Goal: Check status: Check status

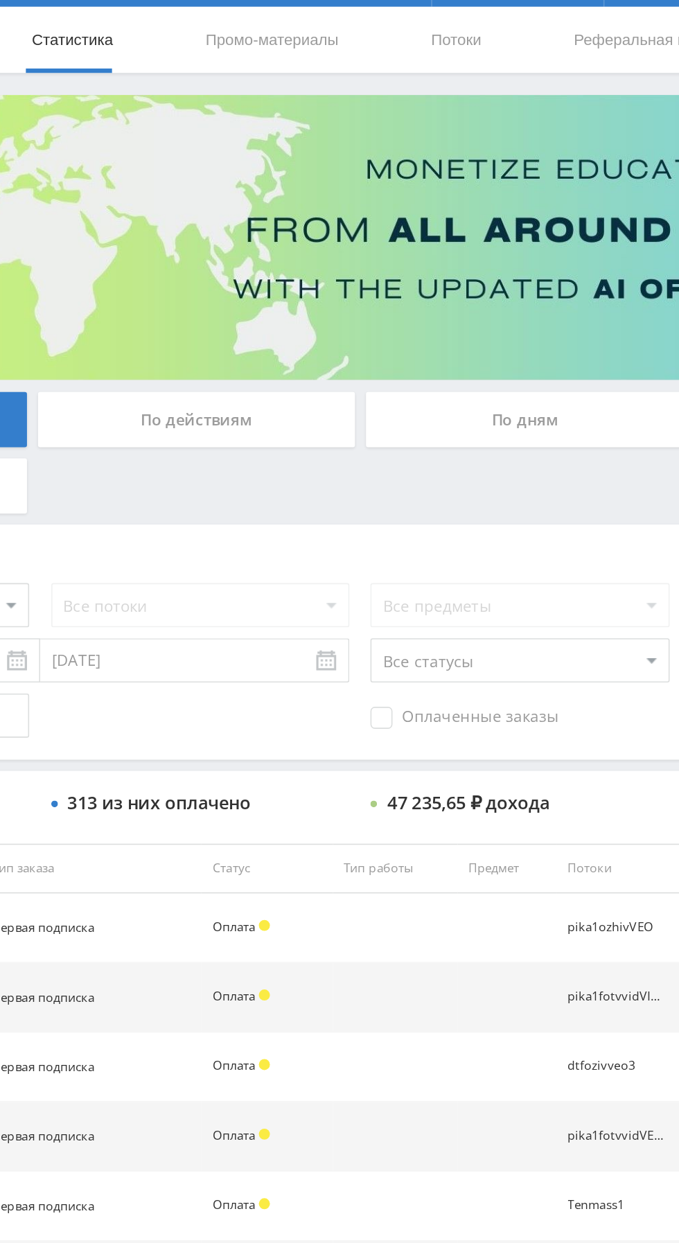
click at [517, 300] on div "По дням" at bounding box center [519, 300] width 200 height 35
click at [0, 0] on input "По дням" at bounding box center [0, 0] width 0 height 0
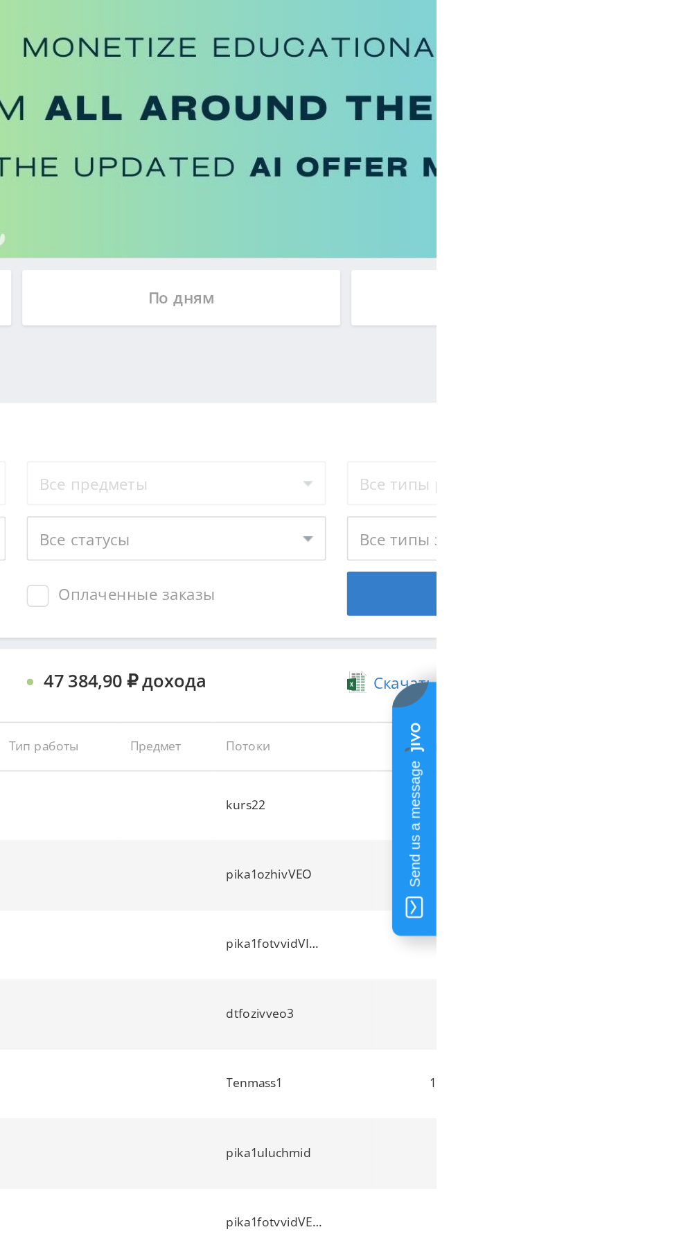
click at [559, 304] on div "По дням" at bounding box center [519, 300] width 200 height 35
click at [0, 0] on input "По дням" at bounding box center [0, 0] width 0 height 0
